Goal: Task Accomplishment & Management: Use online tool/utility

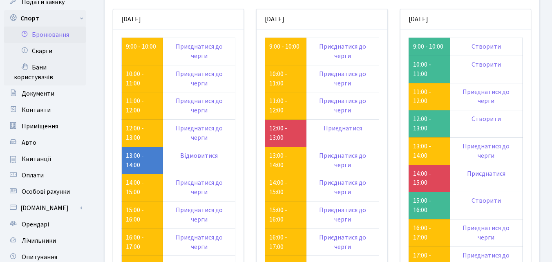
scroll to position [82, 0]
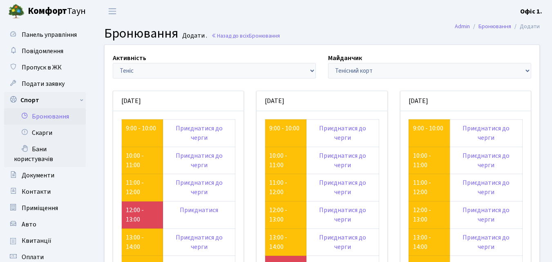
scroll to position [82, 0]
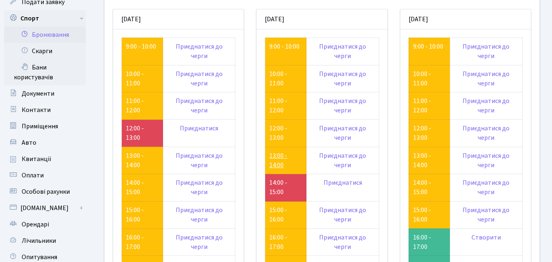
click at [277, 155] on link "13:00 - 14:00" at bounding box center [278, 160] width 18 height 18
